Goal: Task Accomplishment & Management: Complete application form

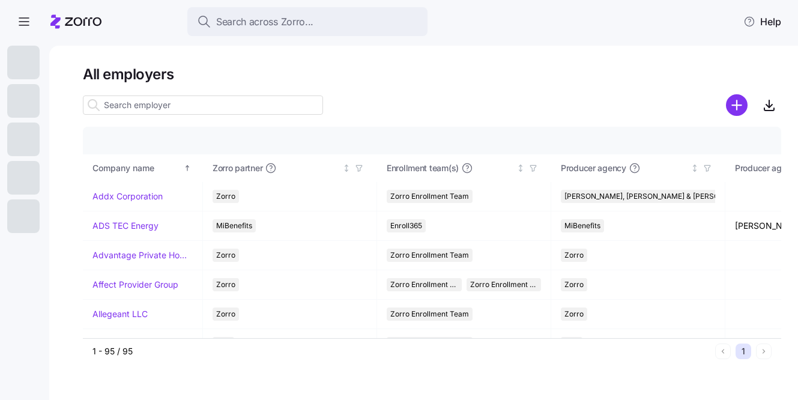
click at [264, 107] on input at bounding box center [203, 104] width 240 height 19
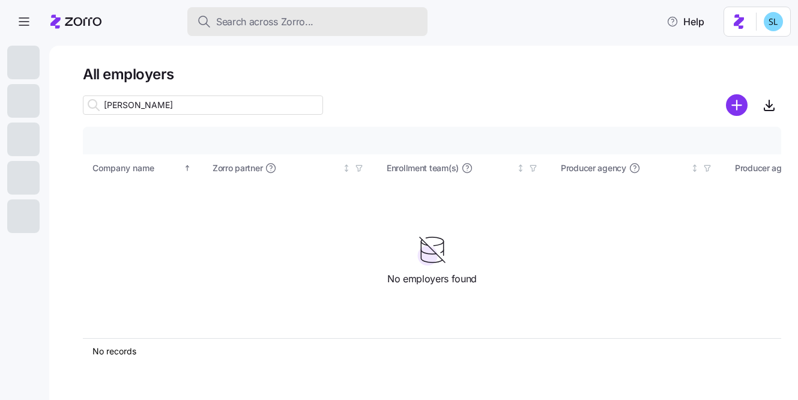
type input "connor"
click at [295, 35] on button "Search across Zorro..." at bounding box center [307, 21] width 240 height 29
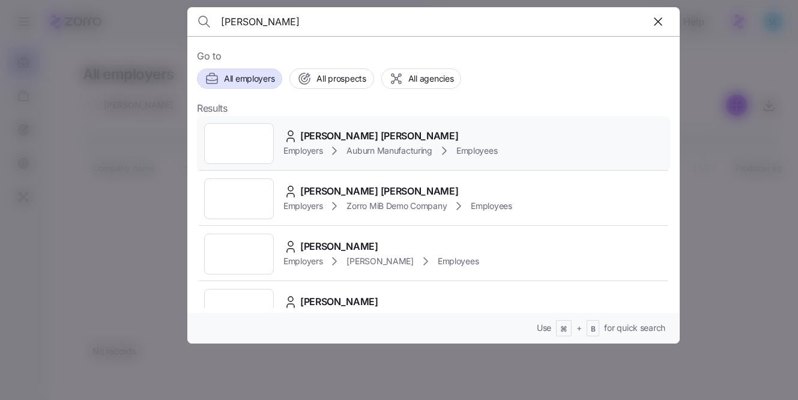
type input "connor hane"
click at [445, 121] on div "Connor Hanes Employers Auburn Manufacturing Employees" at bounding box center [433, 143] width 473 height 55
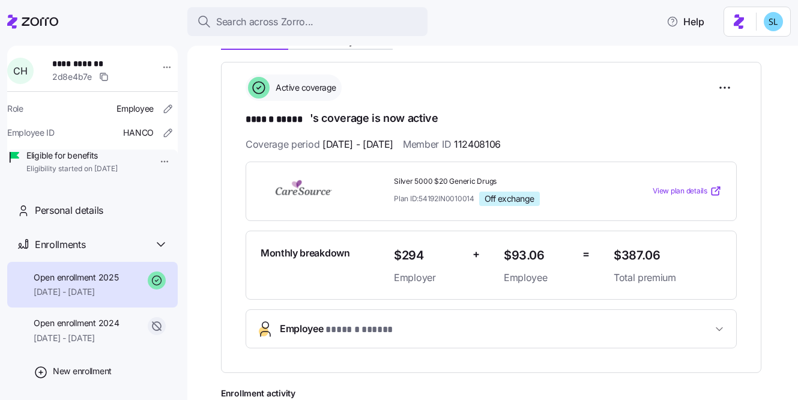
scroll to position [165, 0]
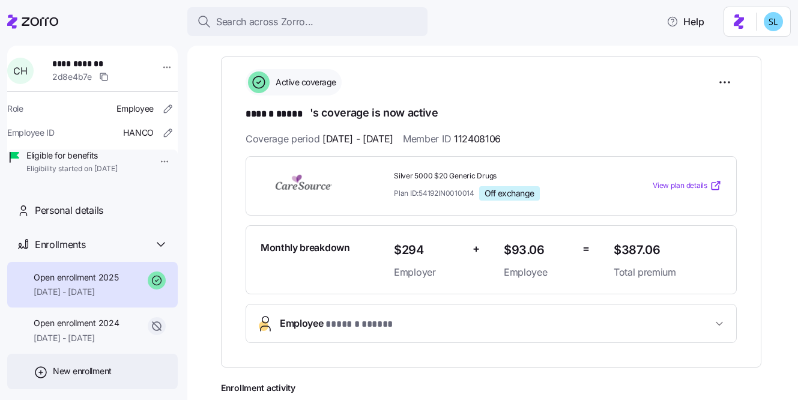
click at [85, 377] on span "New enrollment" at bounding box center [82, 371] width 59 height 12
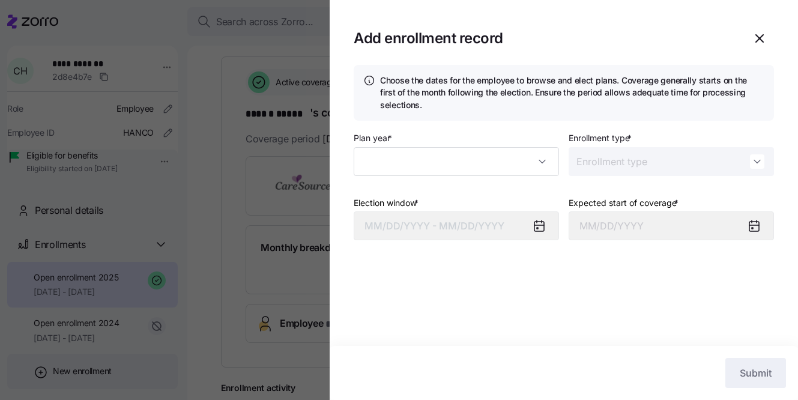
type input "2025"
type input "Special"
type input "[DATE]"
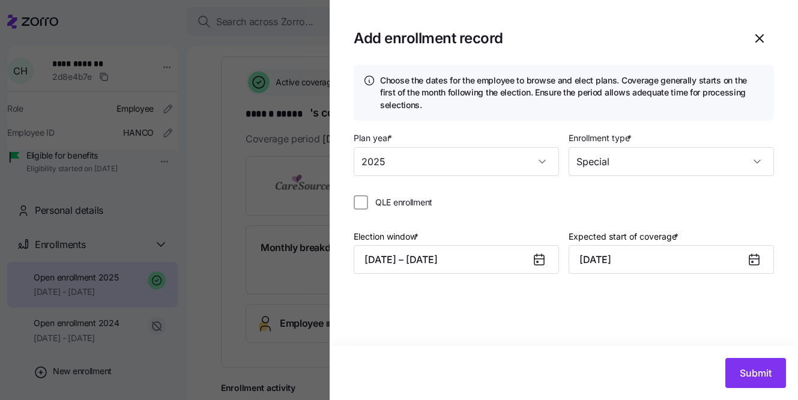
click at [219, 334] on div at bounding box center [399, 200] width 798 height 400
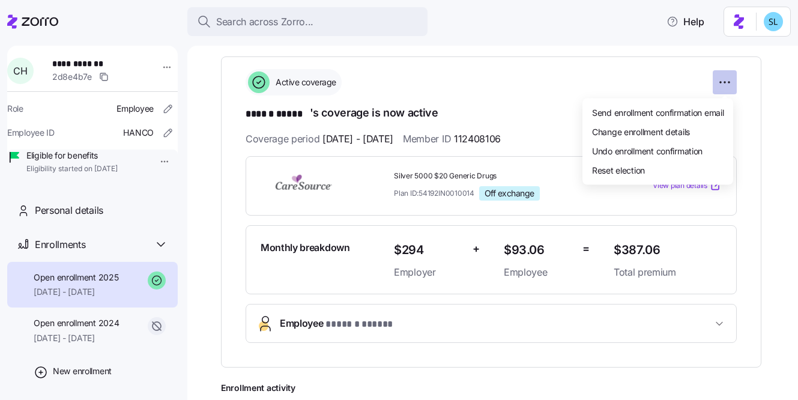
click at [717, 76] on html "**********" at bounding box center [399, 196] width 798 height 393
click at [687, 124] on div "Change enrollment details" at bounding box center [657, 131] width 141 height 19
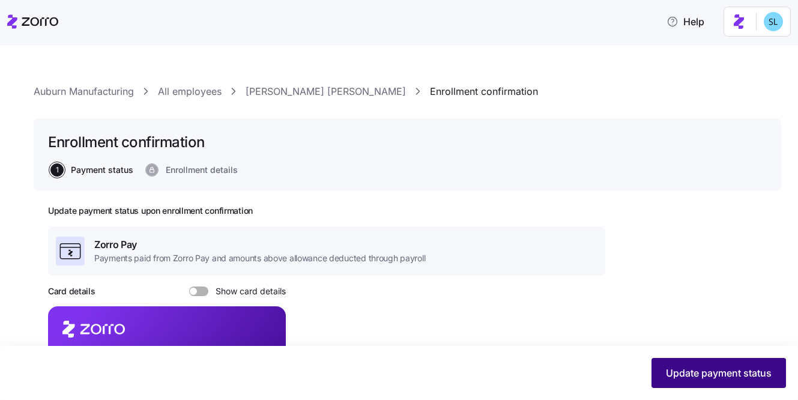
click at [671, 365] on button "Update payment status" at bounding box center [718, 373] width 134 height 30
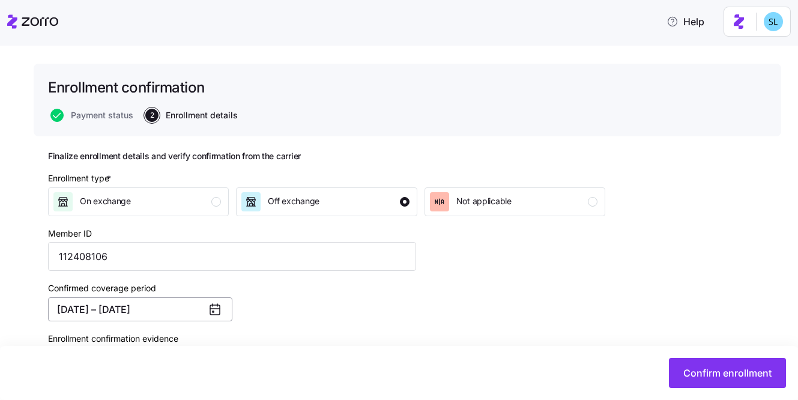
scroll to position [56, 0]
click at [119, 320] on div "Confirmed coverage period 01/01/2025 – 12/31/2025" at bounding box center [232, 299] width 378 height 50
click at [118, 309] on button "01/01/2025 – 12/31/2025" at bounding box center [140, 308] width 184 height 24
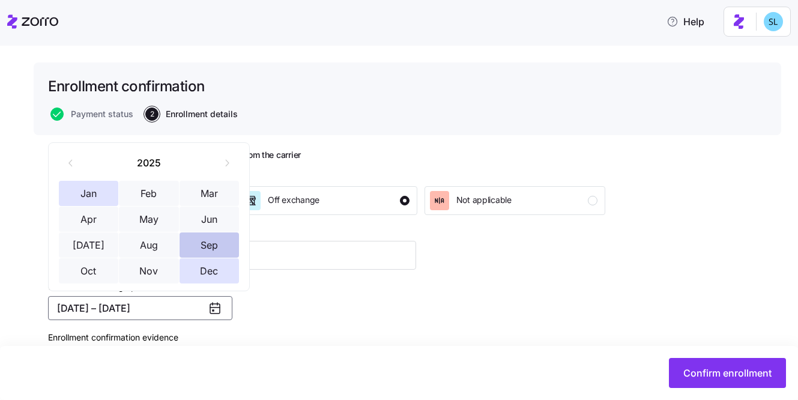
click at [213, 253] on button "Sep" at bounding box center [210, 244] width 60 height 25
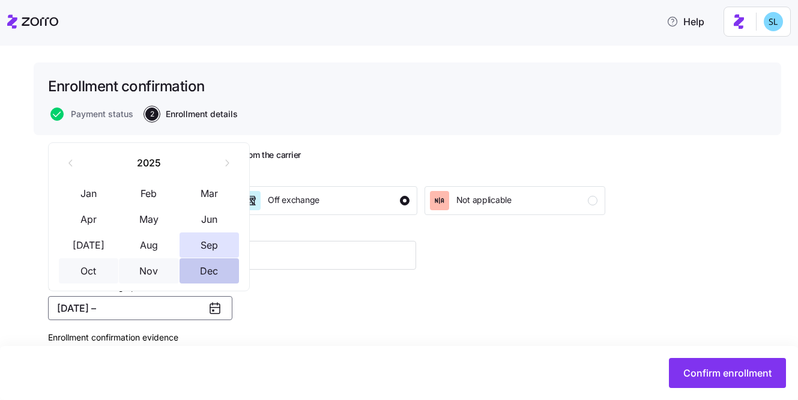
click at [214, 278] on button "Dec" at bounding box center [210, 270] width 60 height 25
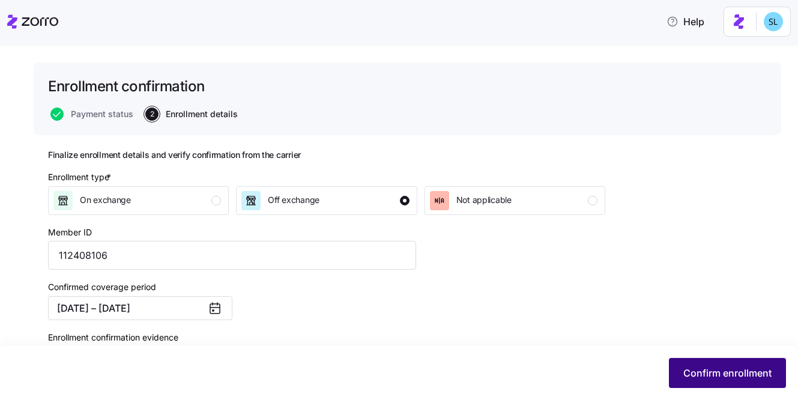
click at [719, 381] on button "Confirm enrollment" at bounding box center [727, 373] width 117 height 30
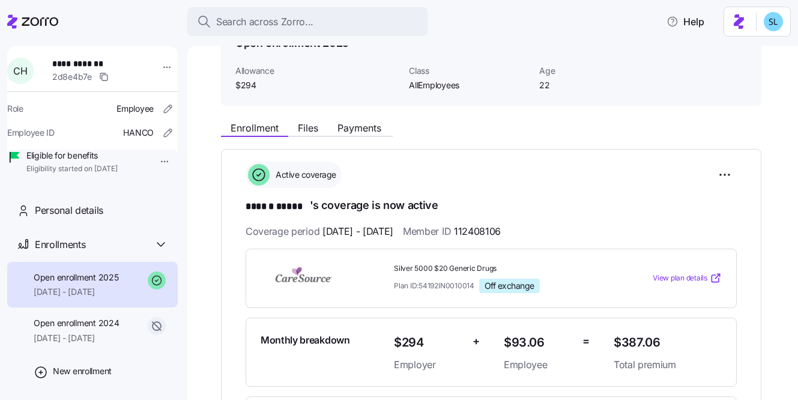
scroll to position [122, 0]
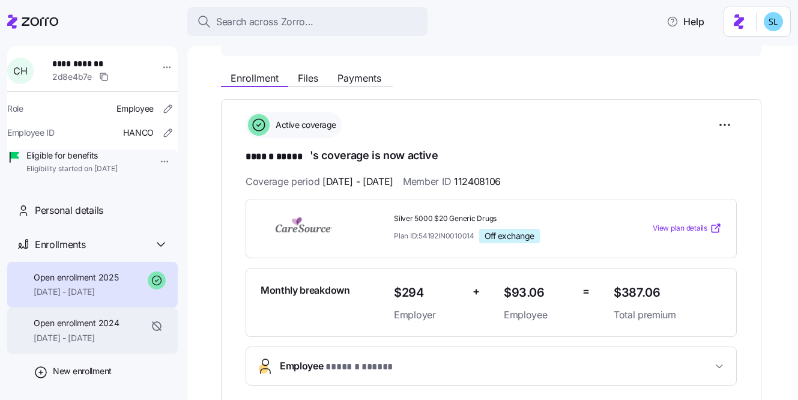
click at [68, 329] on span "Open enrollment 2024" at bounding box center [76, 323] width 85 height 12
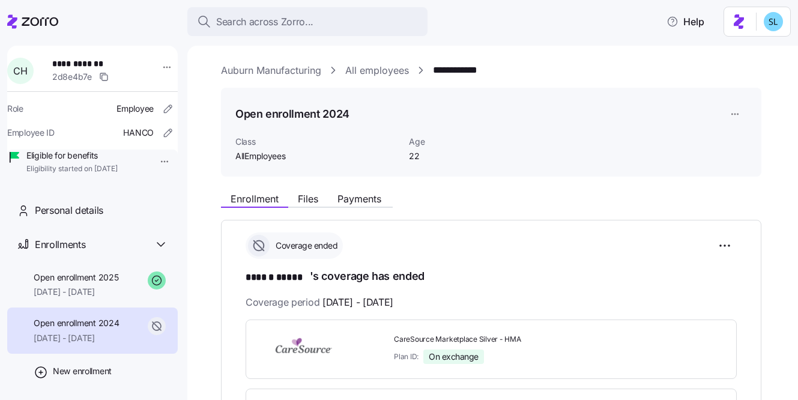
scroll to position [2, 0]
click at [441, 338] on span "CareSource Marketplace Silver - HMA" at bounding box center [499, 339] width 210 height 10
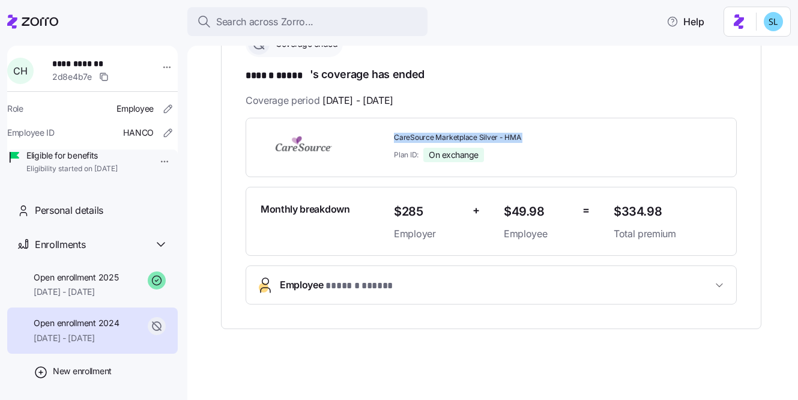
copy span "CareSource Marketplace Silver - HMA"
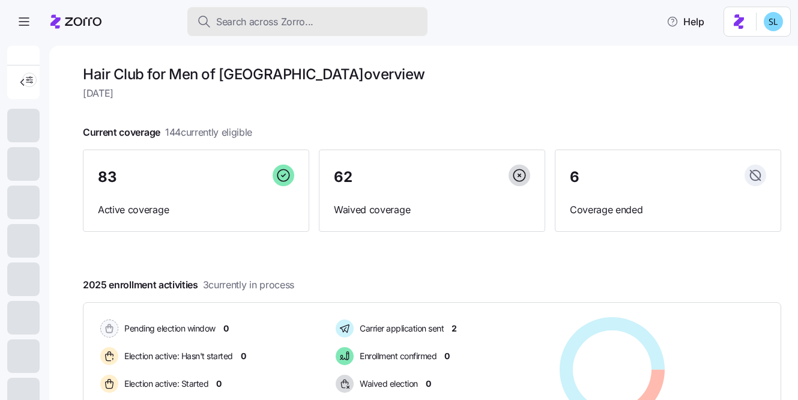
click at [407, 16] on div "Search across Zorro..." at bounding box center [307, 21] width 221 height 15
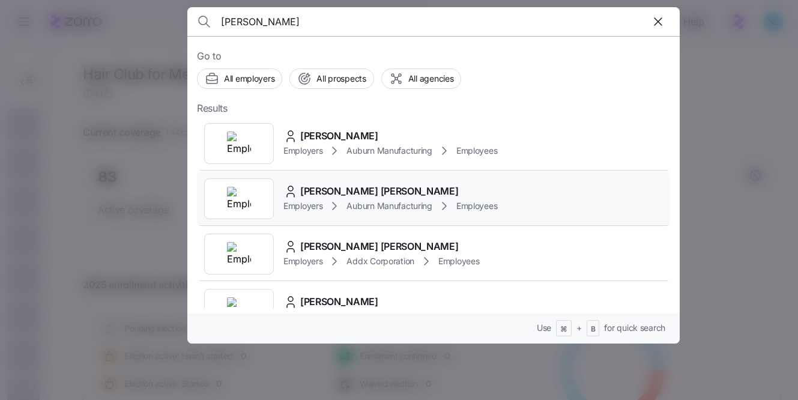
type input "[PERSON_NAME]"
click at [348, 192] on span "[PERSON_NAME] [PERSON_NAME]" at bounding box center [379, 191] width 158 height 15
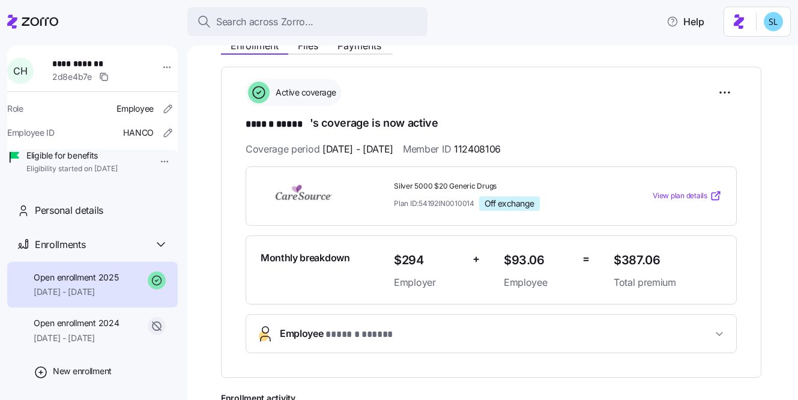
scroll to position [171, 0]
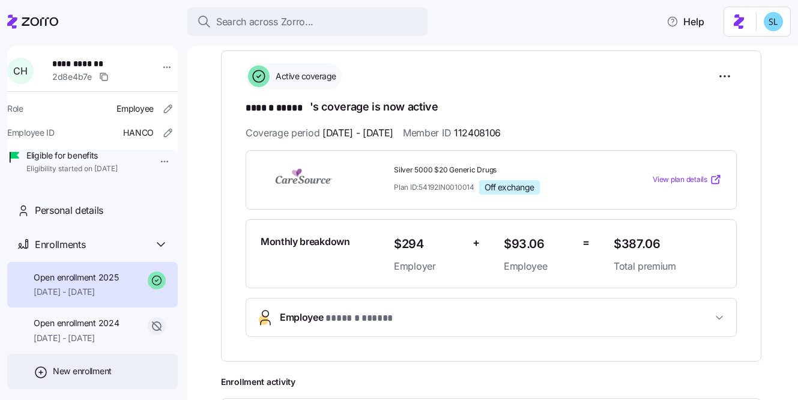
click at [78, 381] on div "New enrollment" at bounding box center [92, 371] width 171 height 35
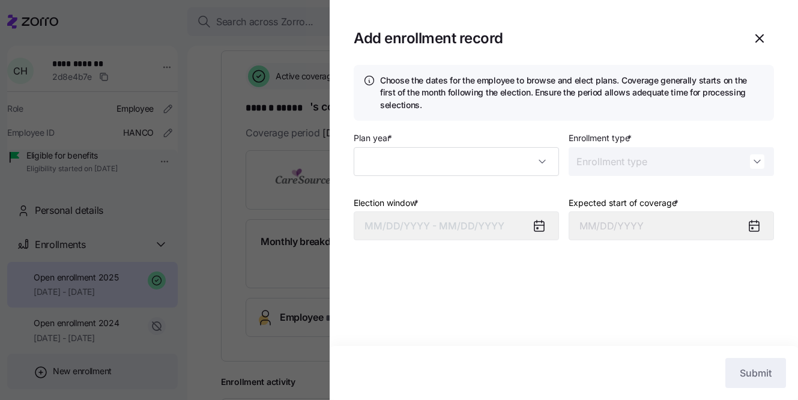
type input "2025"
type input "Special"
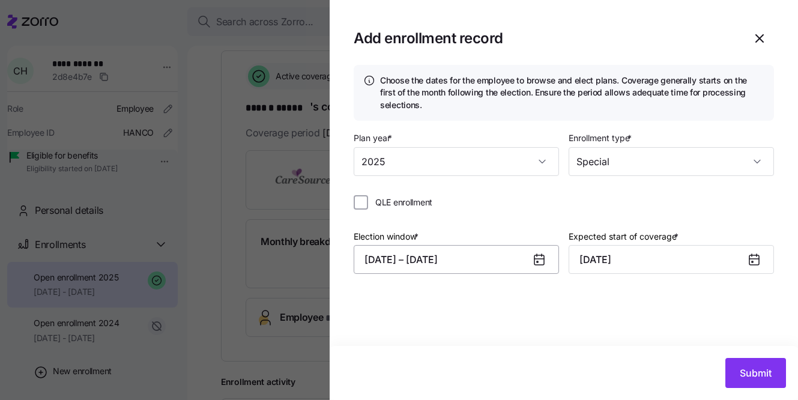
click at [473, 258] on button "[DATE] – [DATE]" at bounding box center [456, 259] width 205 height 29
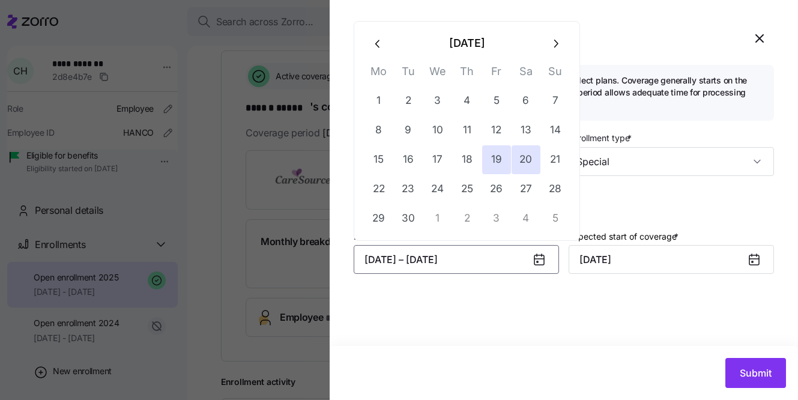
click at [381, 48] on icon "button" at bounding box center [378, 43] width 13 height 13
click at [379, 45] on icon "button" at bounding box center [378, 43] width 13 height 13
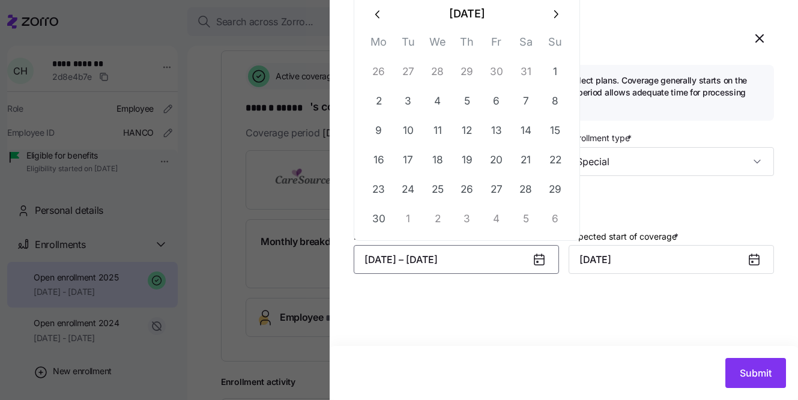
click at [373, 14] on icon "button" at bounding box center [378, 14] width 13 height 13
click at [379, 37] on icon "button" at bounding box center [378, 43] width 13 height 13
click at [378, 43] on icon "button" at bounding box center [378, 43] width 13 height 13
click at [376, 17] on icon "button" at bounding box center [378, 14] width 13 height 13
click at [375, 45] on icon "button" at bounding box center [378, 43] width 13 height 13
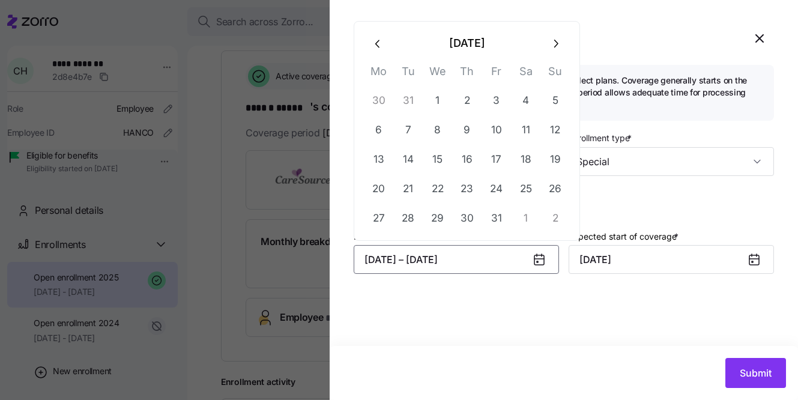
click at [378, 43] on icon "button" at bounding box center [378, 43] width 13 height 13
click at [380, 190] on button "23" at bounding box center [378, 189] width 29 height 29
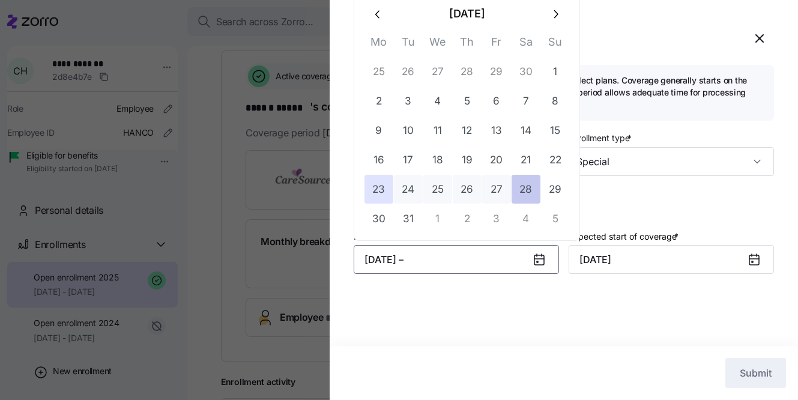
click at [521, 188] on button "28" at bounding box center [526, 189] width 29 height 29
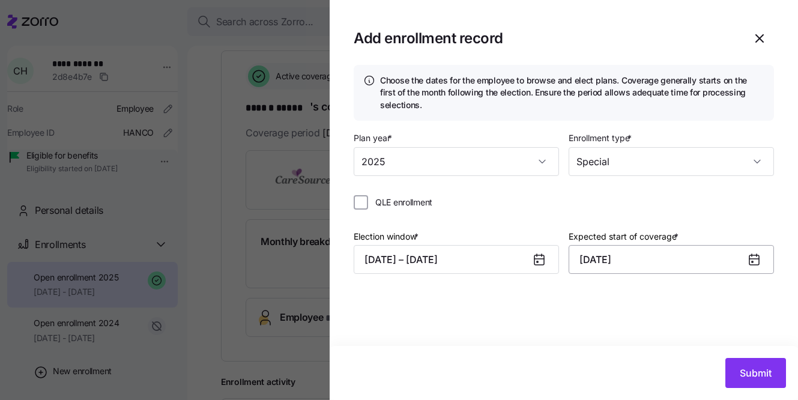
click at [599, 255] on input "[DATE]" at bounding box center [671, 259] width 205 height 29
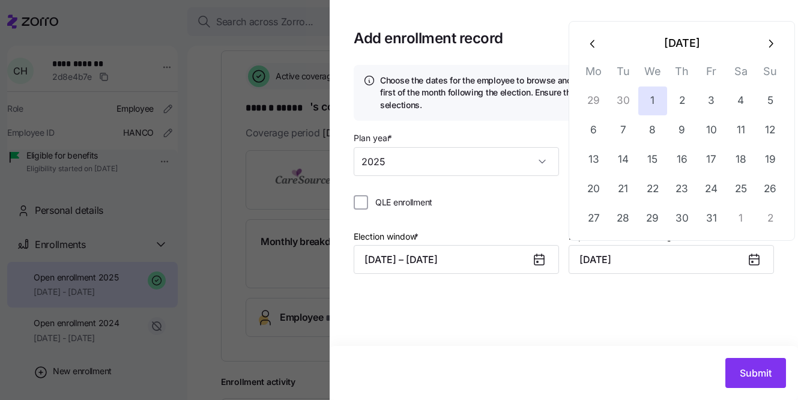
click at [592, 43] on icon "button" at bounding box center [593, 43] width 13 height 13
click at [592, 46] on icon "button" at bounding box center [593, 43] width 13 height 13
click at [591, 41] on icon "button" at bounding box center [592, 44] width 4 height 8
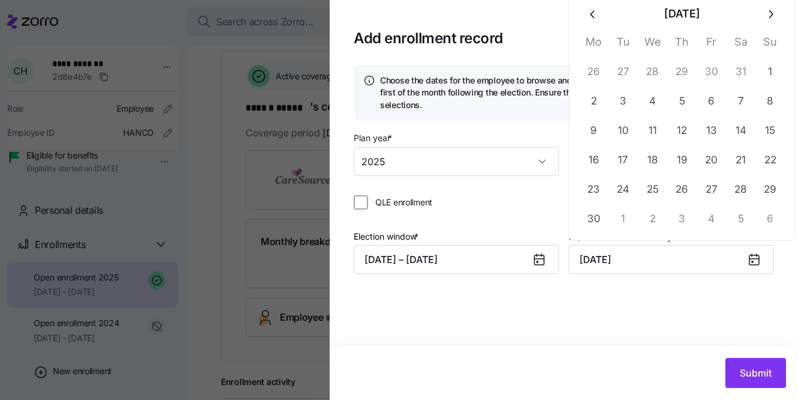
click at [593, 27] on button "button" at bounding box center [593, 13] width 29 height 29
click at [592, 53] on button "button" at bounding box center [593, 43] width 29 height 29
click at [592, 44] on icon "button" at bounding box center [592, 44] width 4 height 8
click at [593, 19] on icon "button" at bounding box center [593, 14] width 13 height 13
click at [591, 41] on icon "button" at bounding box center [593, 43] width 13 height 13
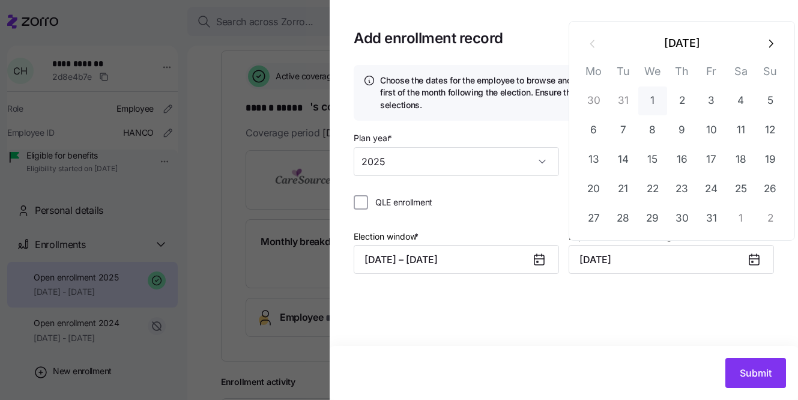
click at [653, 88] on button "1" at bounding box center [652, 100] width 29 height 29
type input "[DATE]"
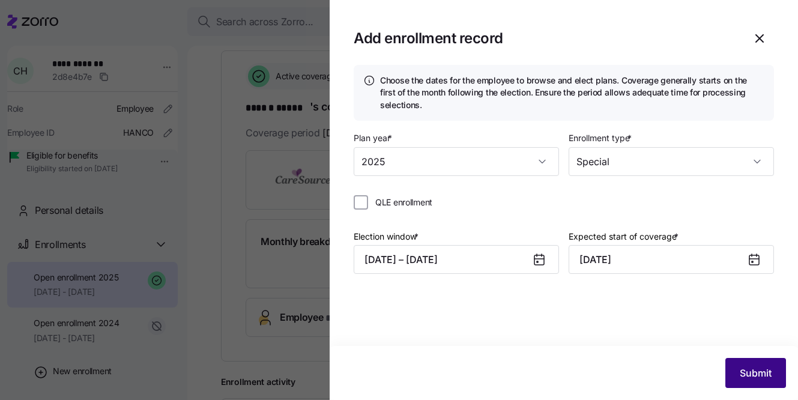
click at [780, 380] on button "Submit" at bounding box center [755, 373] width 61 height 30
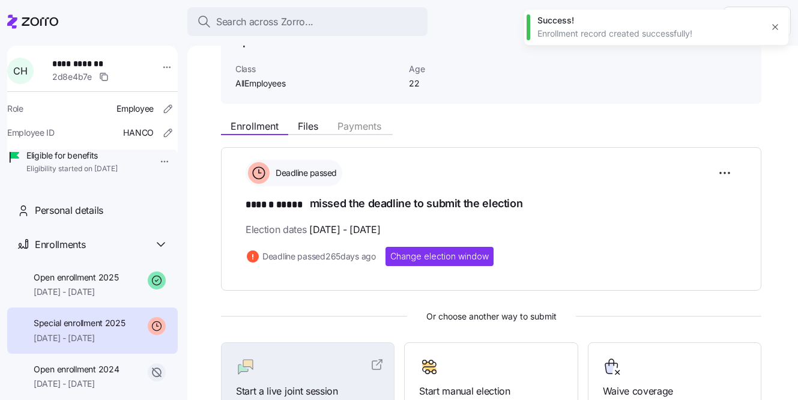
scroll to position [208, 0]
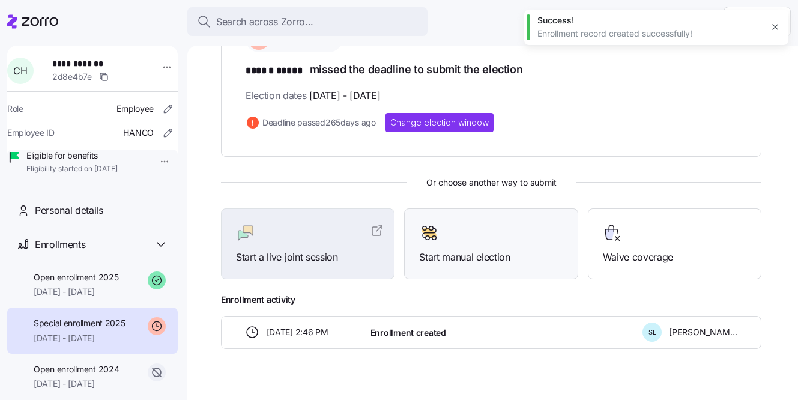
click at [479, 258] on span "Start manual election" at bounding box center [490, 257] width 143 height 15
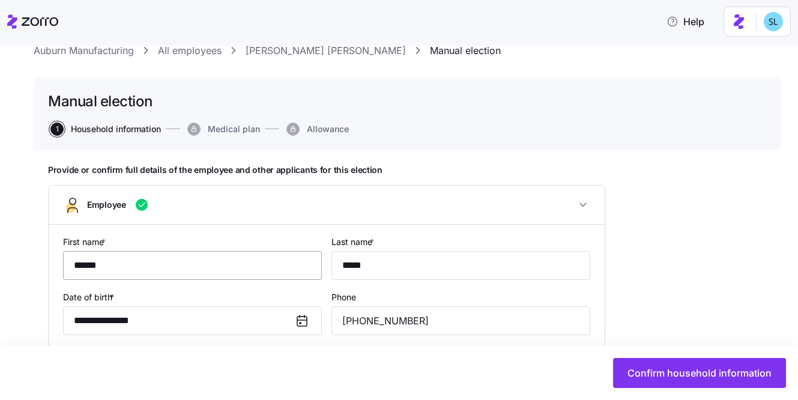
type input "AllEmployees"
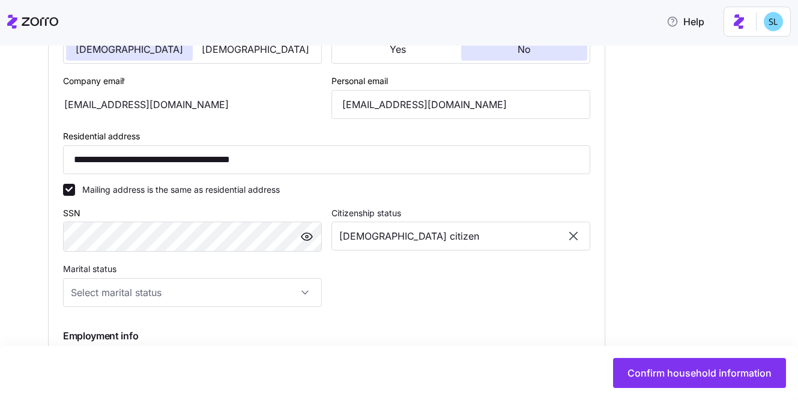
scroll to position [456, 0]
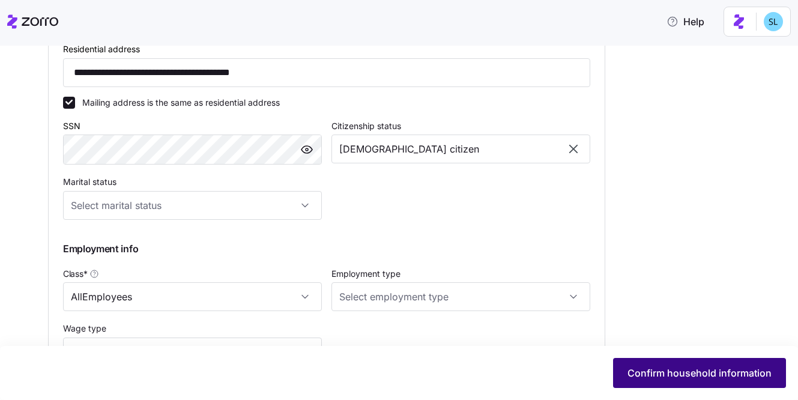
click at [717, 384] on button "Confirm household information" at bounding box center [699, 373] width 173 height 30
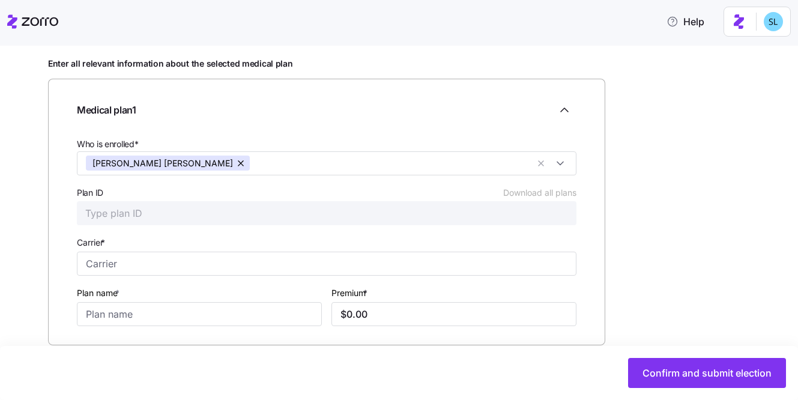
scroll to position [162, 0]
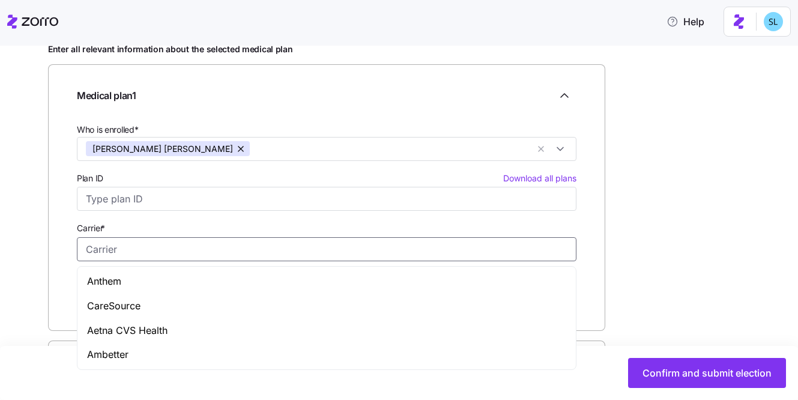
click at [186, 247] on input "Carrier *" at bounding box center [327, 249] width 500 height 24
click at [252, 207] on input "Plan ID Download all plans" at bounding box center [327, 199] width 500 height 24
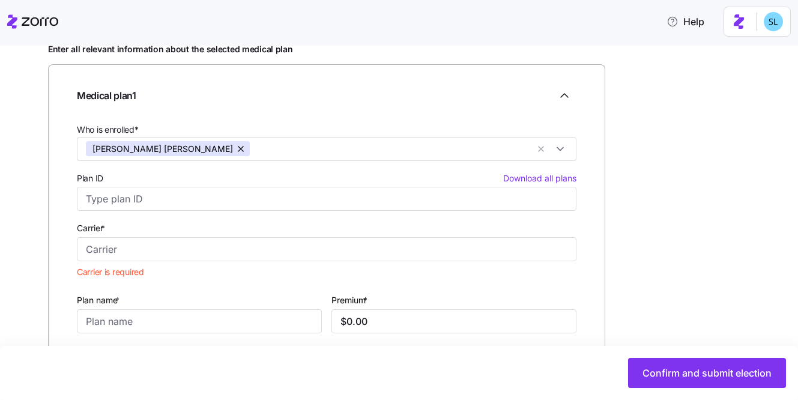
drag, startPoint x: 692, startPoint y: 256, endPoint x: 466, endPoint y: 283, distance: 227.4
click at [689, 256] on div "Enter all relevant information about the selected medical plan Medical plan 1 W…" at bounding box center [407, 251] width 719 height 415
click at [139, 324] on input "Plan name *" at bounding box center [199, 321] width 245 height 24
paste input "CareSource Marketplace Silver - HMA"
type input "CareSource Marketplace Silver - HMA"
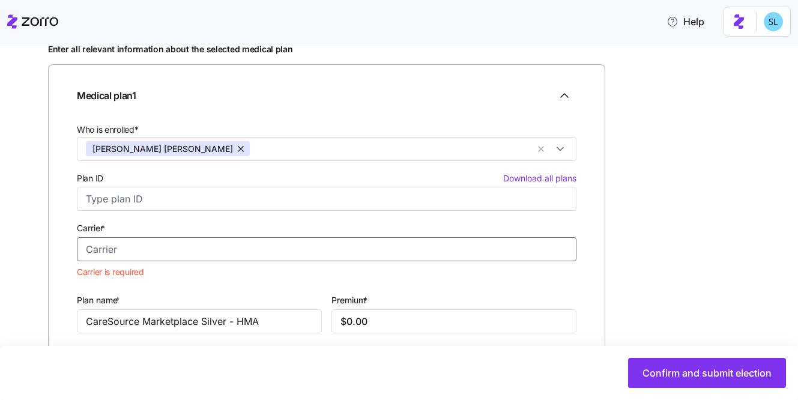
click at [151, 247] on input "Carrier *" at bounding box center [327, 249] width 500 height 24
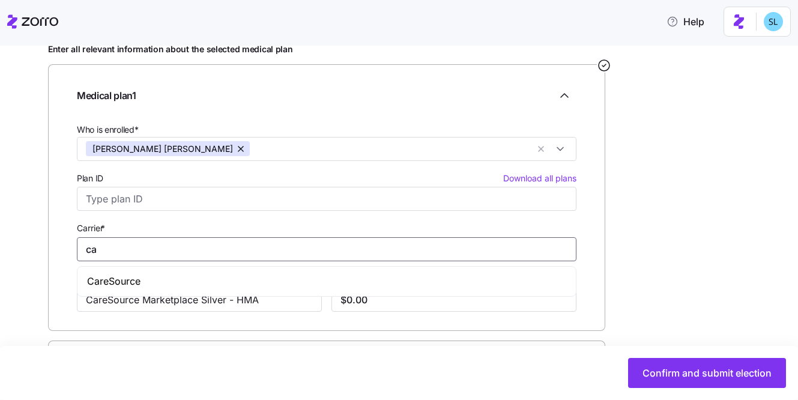
click at [146, 277] on div "CareSource" at bounding box center [327, 281] width 494 height 25
type input "CareSource"
click at [430, 298] on input "$0.00" at bounding box center [453, 300] width 245 height 24
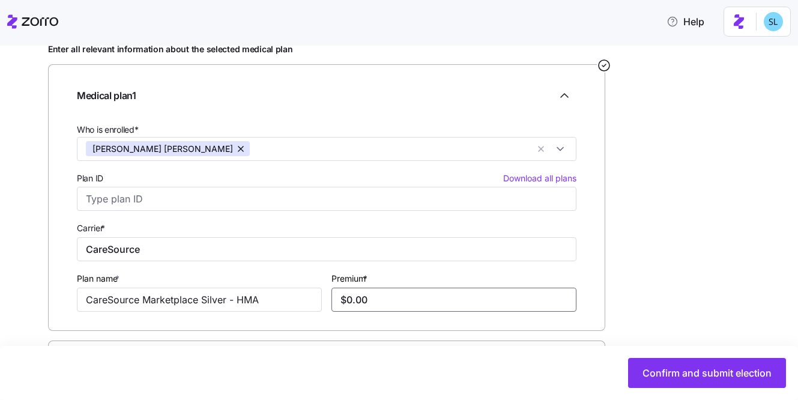
click at [429, 300] on input "$0.00" at bounding box center [453, 300] width 245 height 24
paste input "351.88"
type input "$351.88"
click at [703, 269] on div "Enter all relevant information about the selected medical plan Medical plan 1 W…" at bounding box center [407, 240] width 719 height 393
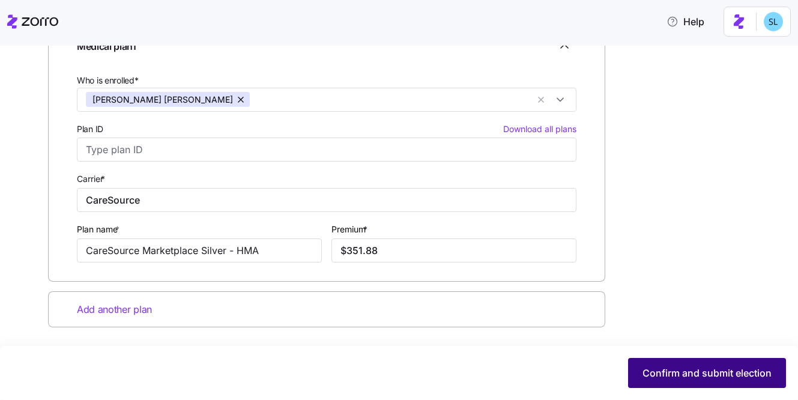
click at [713, 366] on span "Confirm and submit election" at bounding box center [706, 373] width 129 height 14
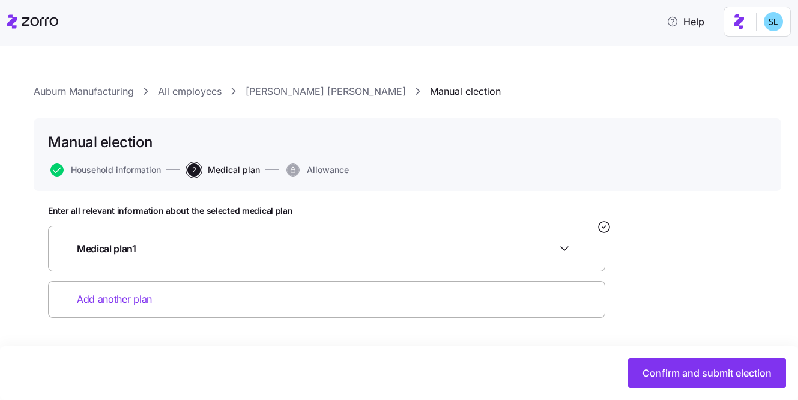
scroll to position [0, 0]
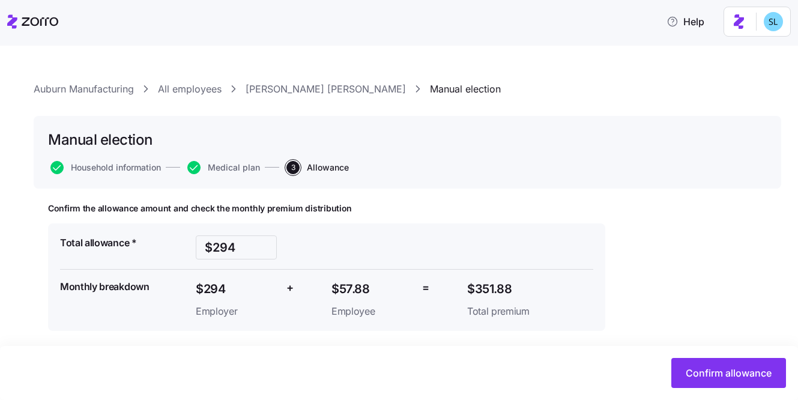
scroll to position [8, 0]
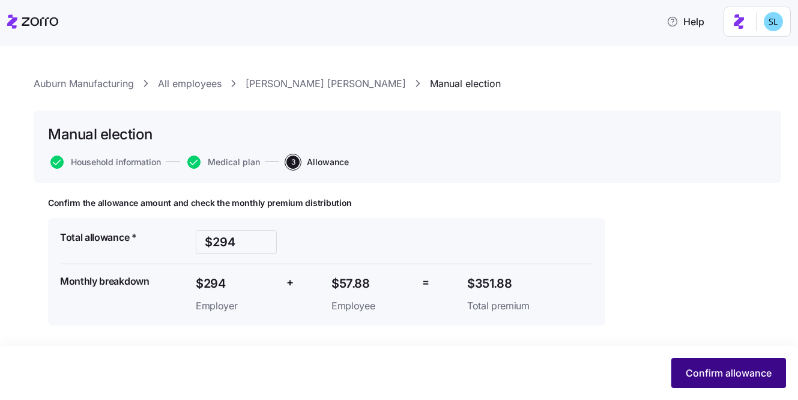
click at [756, 381] on button "Confirm allowance" at bounding box center [728, 373] width 115 height 30
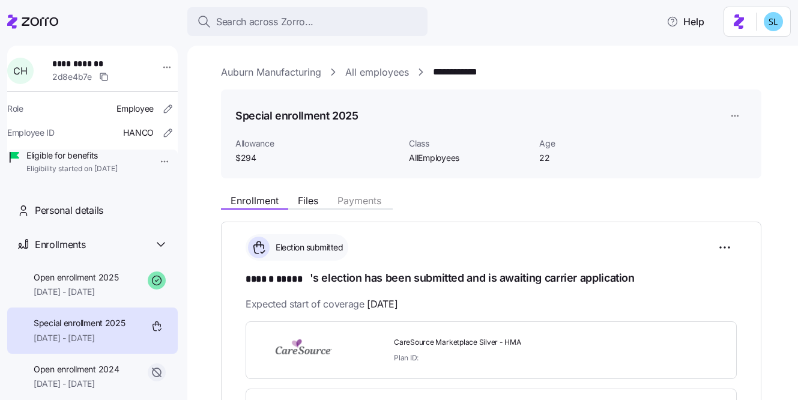
scroll to position [190, 0]
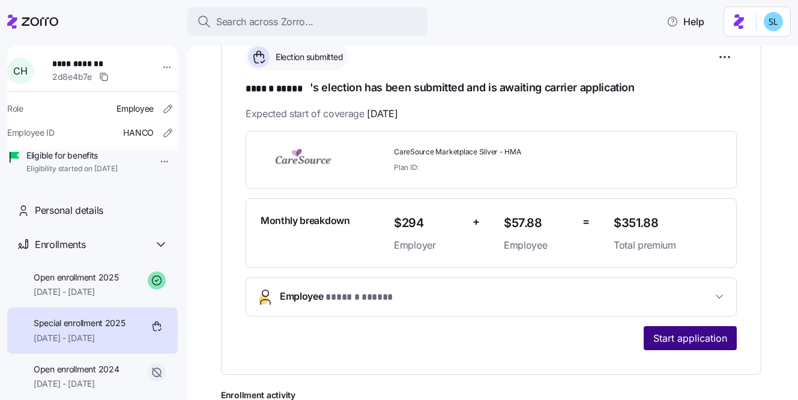
click at [680, 339] on span "Start application" at bounding box center [690, 338] width 74 height 14
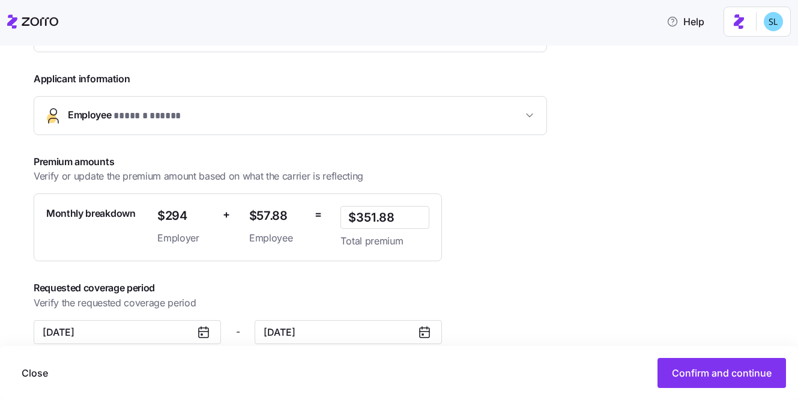
scroll to position [273, 0]
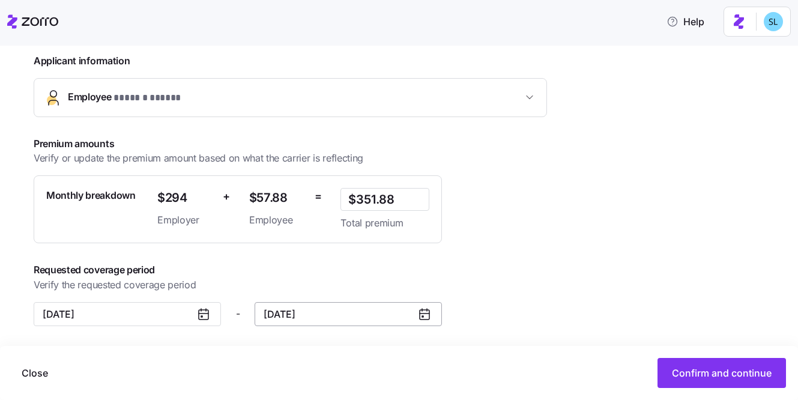
click at [358, 318] on input "[DATE]" at bounding box center [348, 314] width 187 height 24
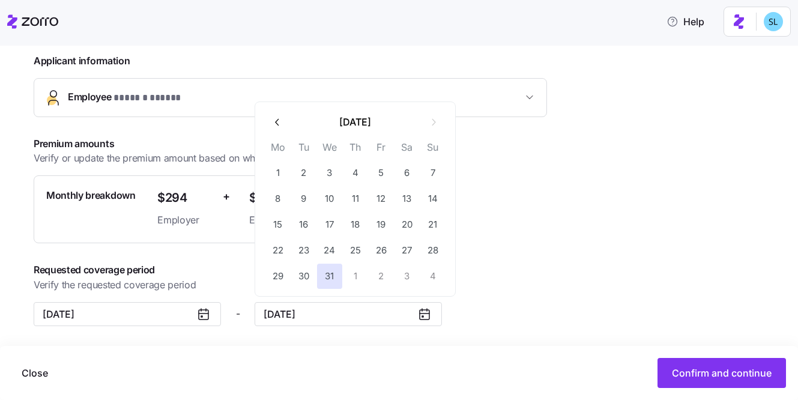
click at [273, 118] on icon "button" at bounding box center [277, 121] width 11 height 11
click at [276, 127] on icon "button" at bounding box center [277, 121] width 11 height 11
click at [276, 124] on icon "button" at bounding box center [277, 122] width 4 height 7
click at [426, 278] on button "31" at bounding box center [432, 276] width 25 height 25
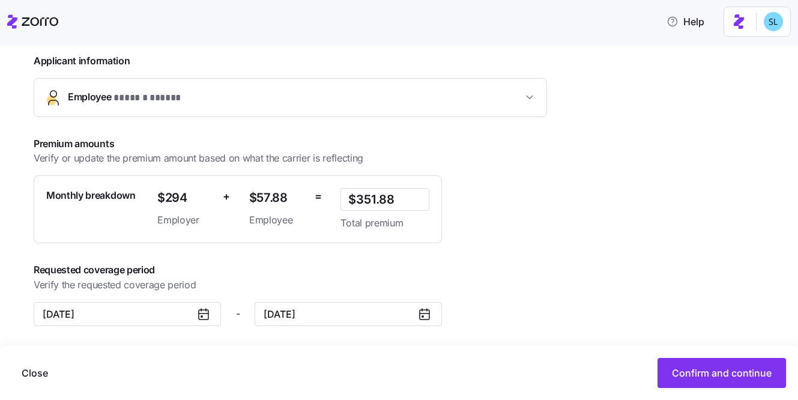
click at [426, 318] on icon at bounding box center [424, 314] width 14 height 14
click at [367, 314] on input "[DATE]" at bounding box center [348, 314] width 187 height 24
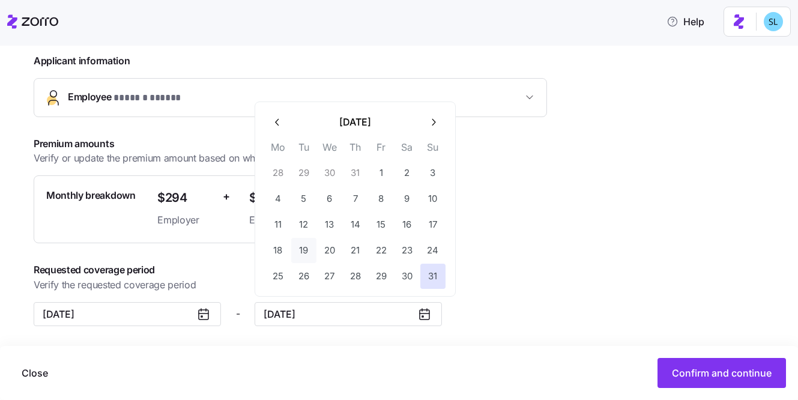
click at [297, 252] on button "19" at bounding box center [303, 250] width 25 height 25
type input "[DATE]"
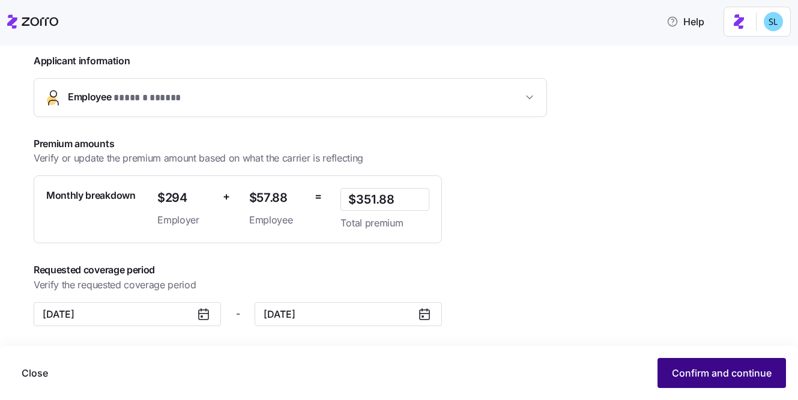
click at [748, 374] on span "Confirm and continue" at bounding box center [722, 373] width 100 height 14
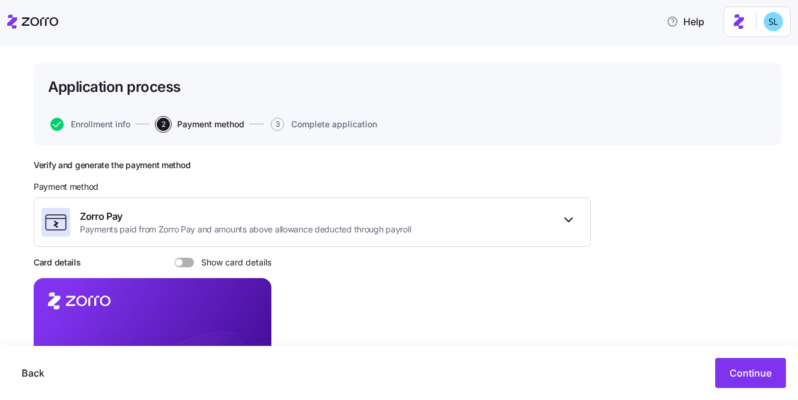
scroll to position [218, 0]
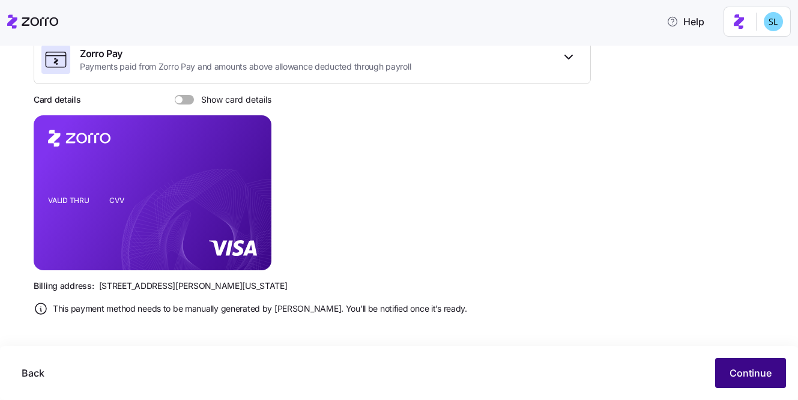
click at [732, 368] on span "Continue" at bounding box center [750, 373] width 42 height 14
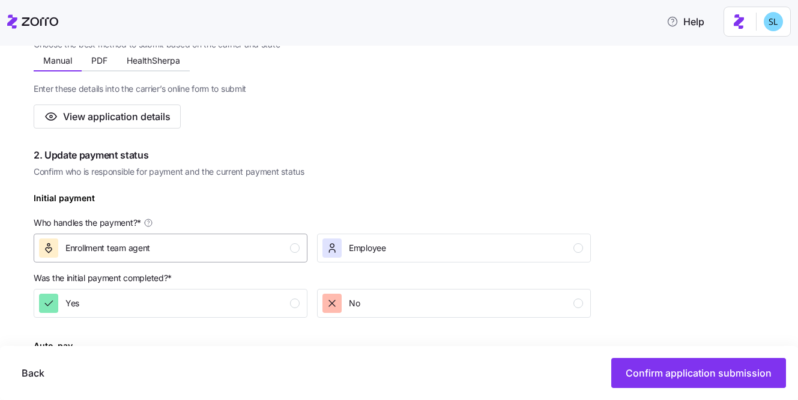
scroll to position [238, 0]
click at [247, 255] on div "Enrollment team agent" at bounding box center [169, 247] width 261 height 19
click at [261, 309] on div "Yes" at bounding box center [169, 302] width 261 height 19
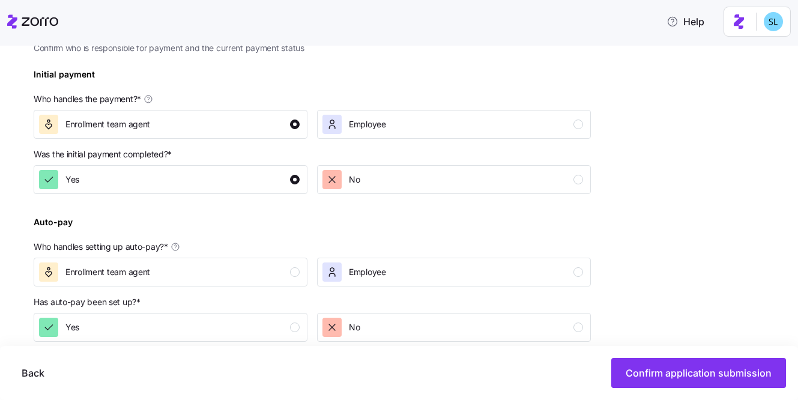
scroll to position [462, 0]
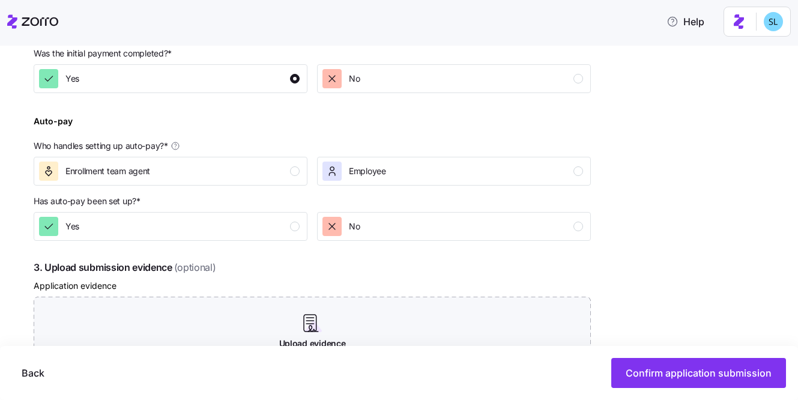
click at [247, 241] on div "Complete the 4 steps below and confirm application submission 1. Submit applica…" at bounding box center [312, 134] width 557 height 762
click at [245, 231] on div "Yes" at bounding box center [169, 226] width 261 height 19
click at [301, 171] on button "Enrollment team agent" at bounding box center [171, 171] width 274 height 29
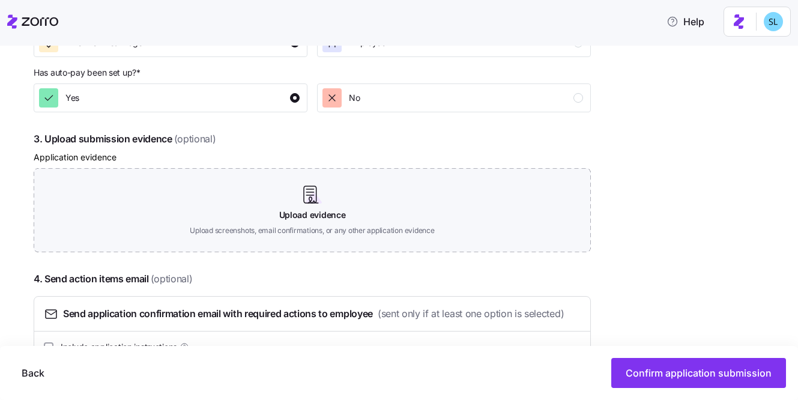
scroll to position [653, 0]
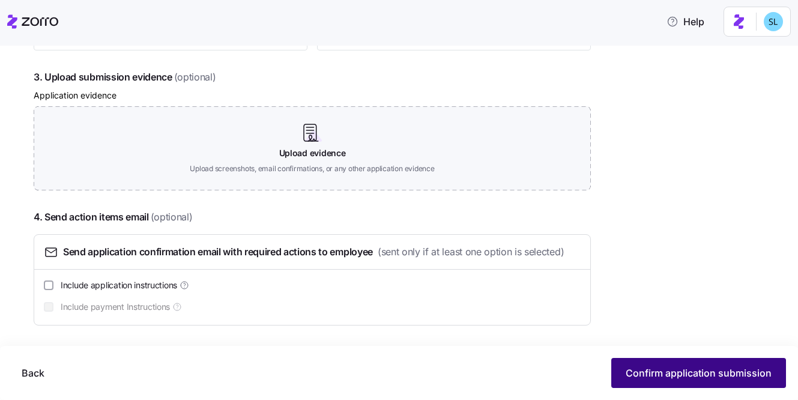
click at [722, 366] on button "Confirm application submission" at bounding box center [698, 373] width 175 height 30
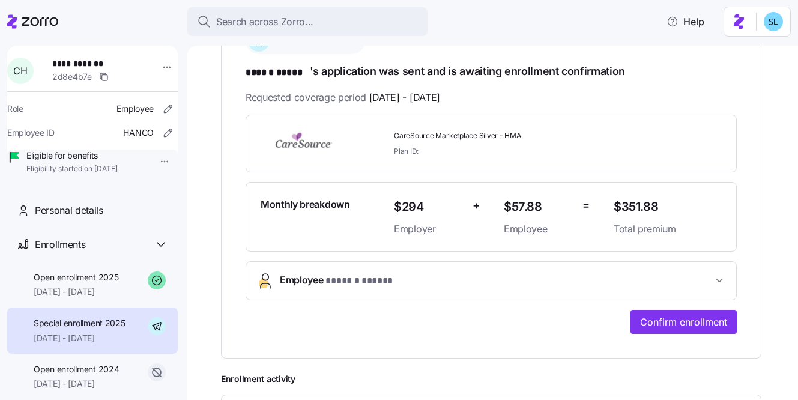
scroll to position [240, 0]
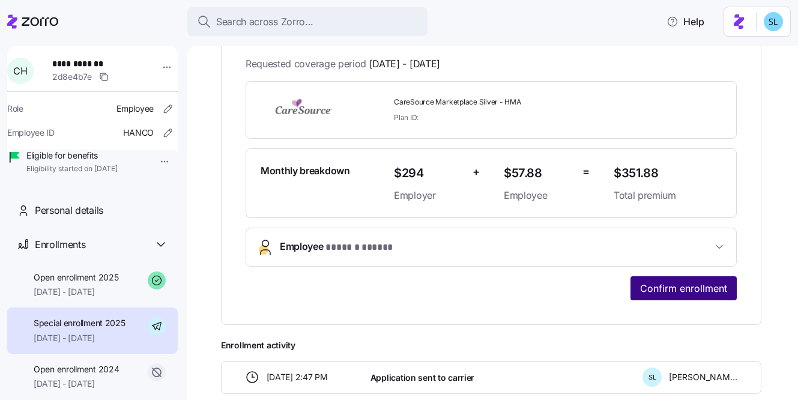
click at [640, 282] on span "Confirm enrollment" at bounding box center [683, 288] width 87 height 14
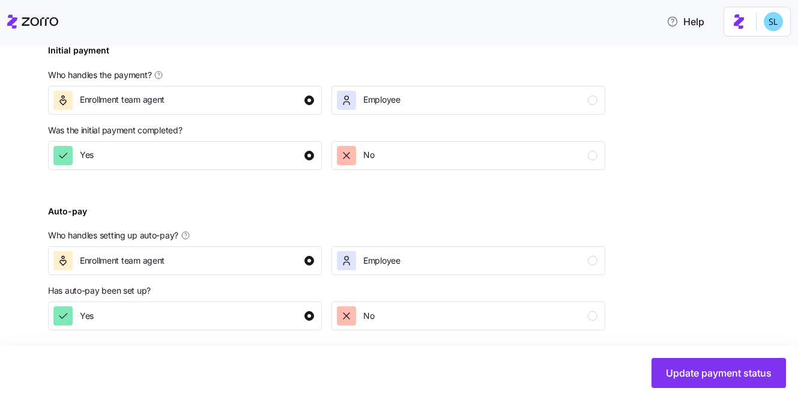
scroll to position [515, 0]
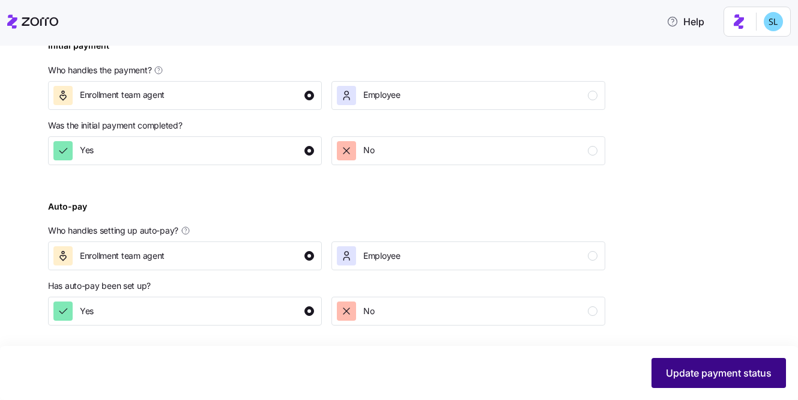
click at [676, 376] on span "Update payment status" at bounding box center [719, 373] width 106 height 14
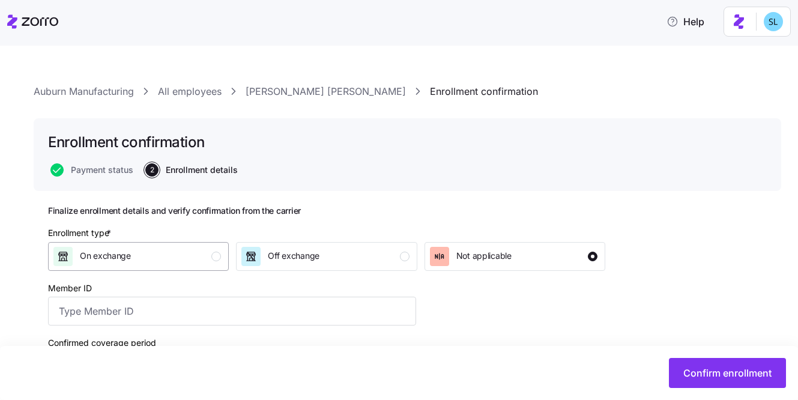
click at [151, 257] on div "On exchange" at bounding box center [137, 256] width 168 height 19
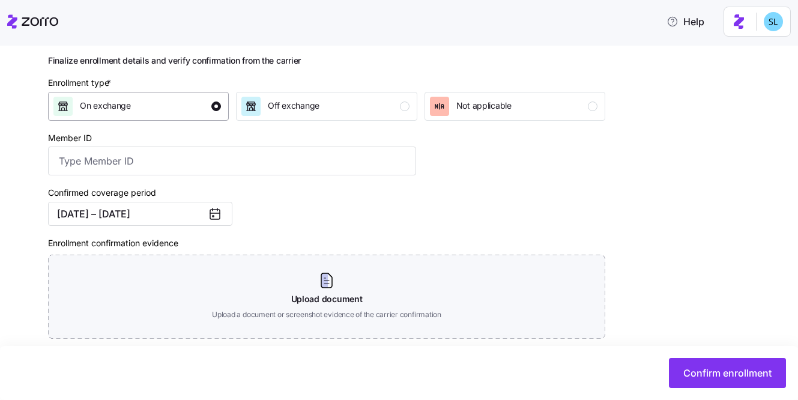
scroll to position [225, 0]
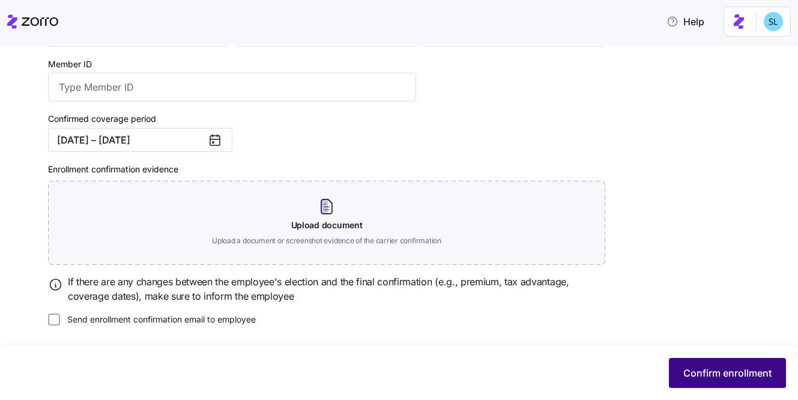
click at [701, 360] on button "Confirm enrollment" at bounding box center [727, 373] width 117 height 30
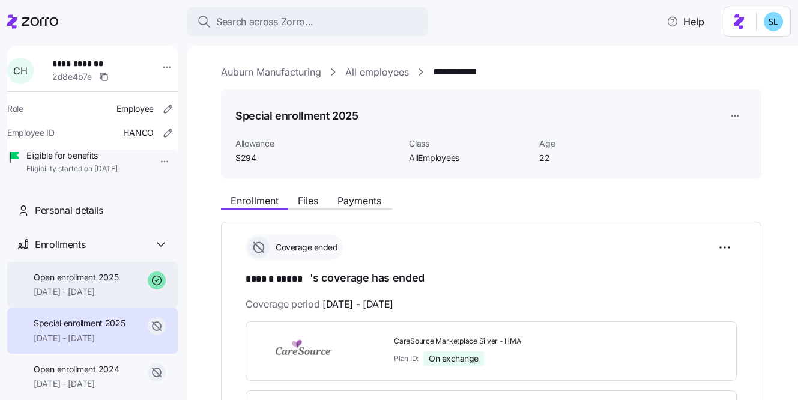
click at [100, 298] on span "[DATE] - [DATE]" at bounding box center [76, 292] width 85 height 12
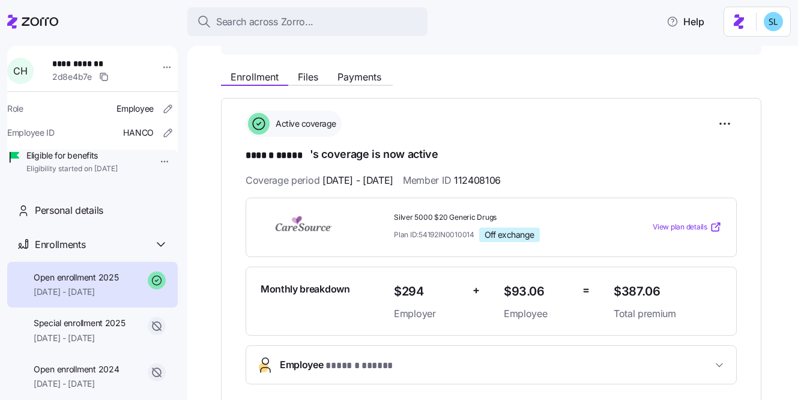
scroll to position [151, 0]
